Goal: Find specific page/section: Find specific page/section

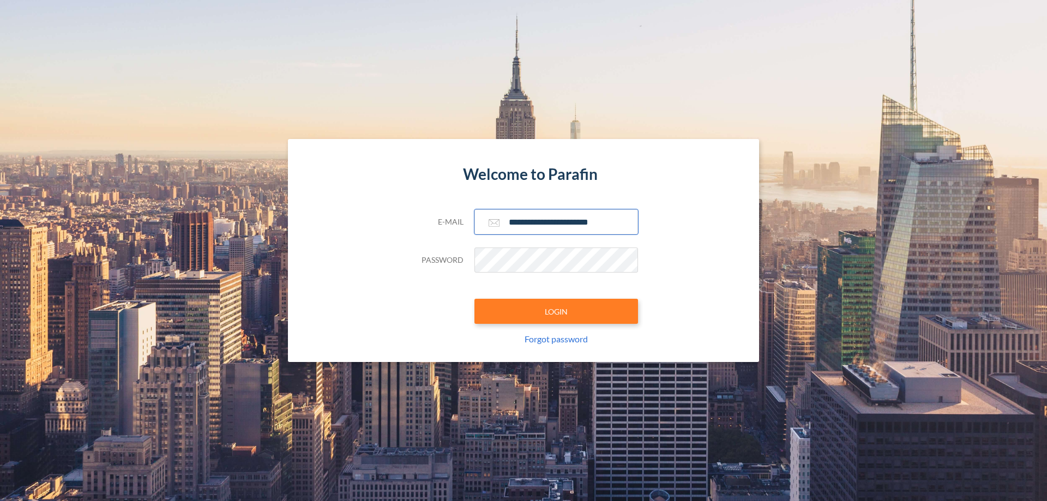
type input "**********"
click at [556, 311] on button "LOGIN" at bounding box center [556, 311] width 164 height 25
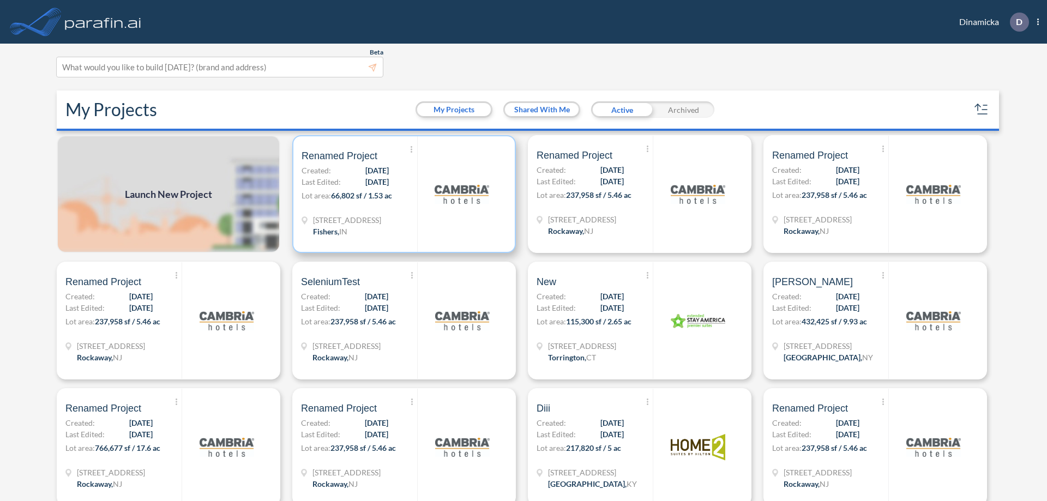
scroll to position [3, 0]
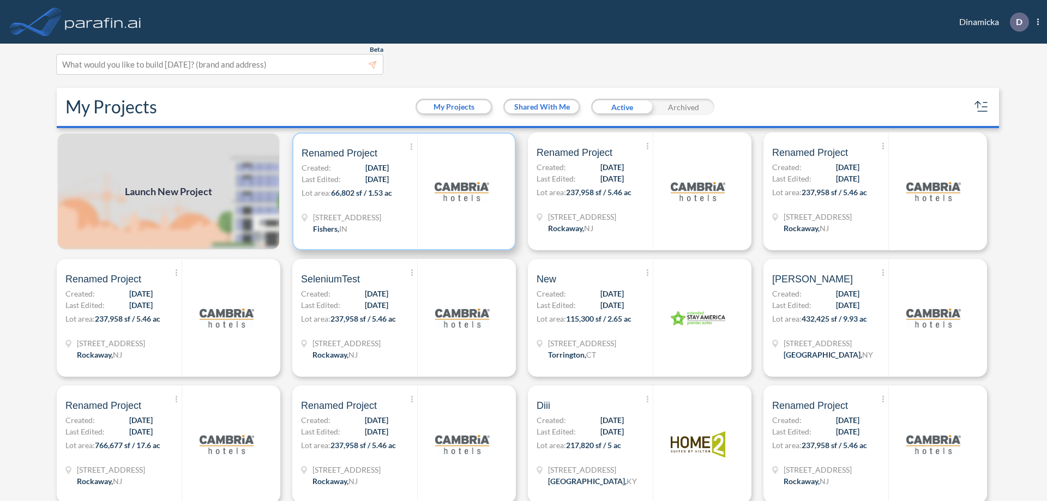
click at [402, 191] on p "Lot area: 66,802 sf / 1.53 ac" at bounding box center [360, 195] width 116 height 16
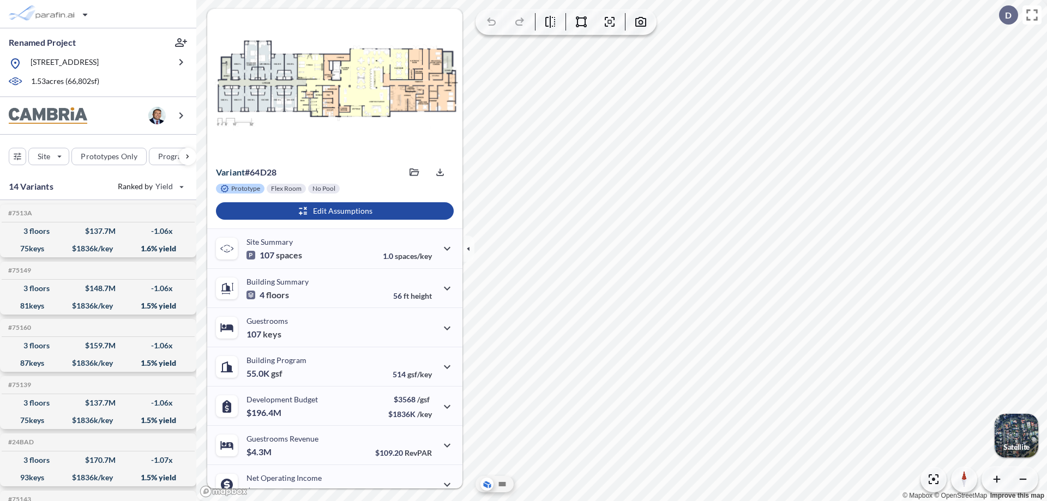
scroll to position [55, 0]
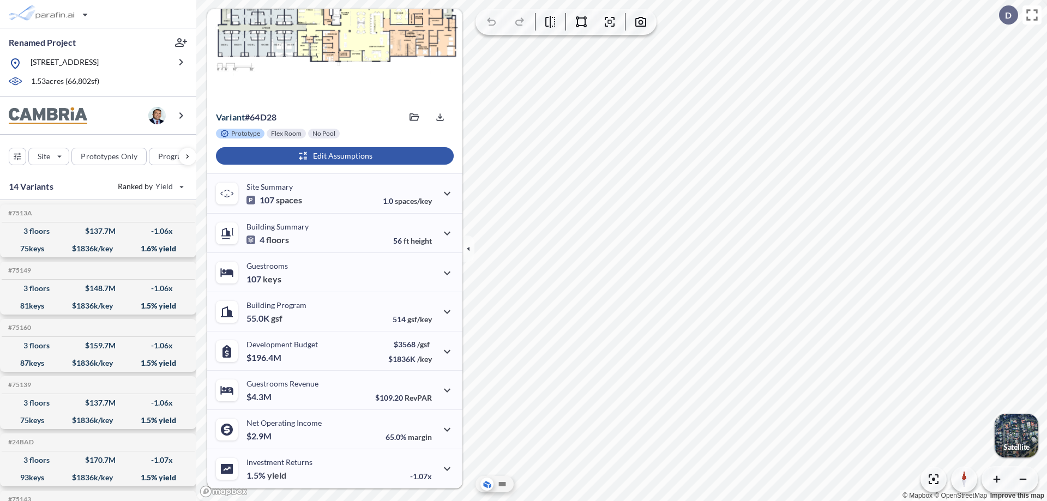
click at [333, 156] on div "button" at bounding box center [335, 155] width 238 height 17
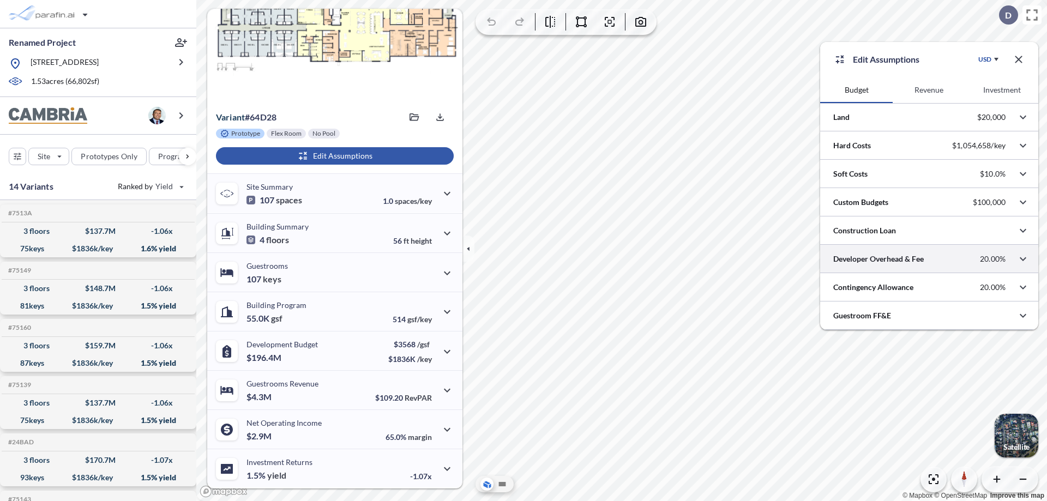
click at [929, 259] on div at bounding box center [929, 259] width 218 height 28
